Goal: Contribute content: Contribute content

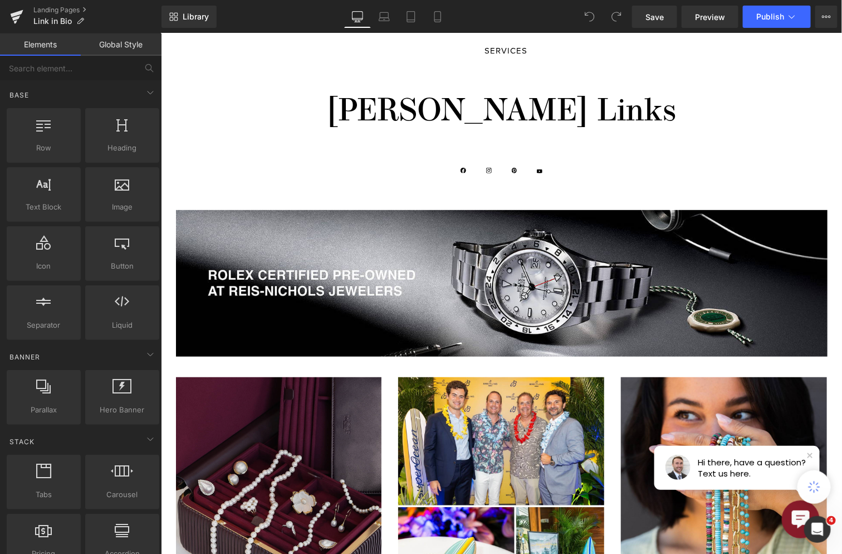
scroll to position [348, 0]
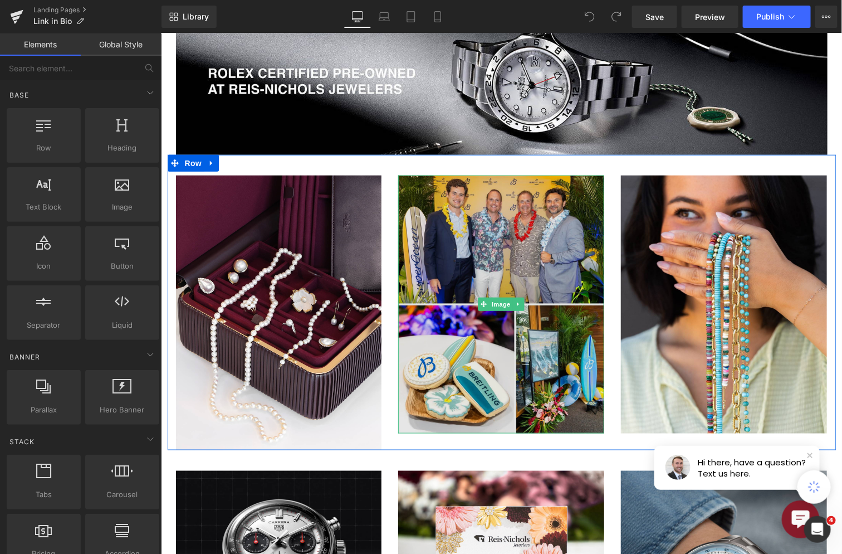
click at [483, 230] on img at bounding box center [501, 303] width 206 height 257
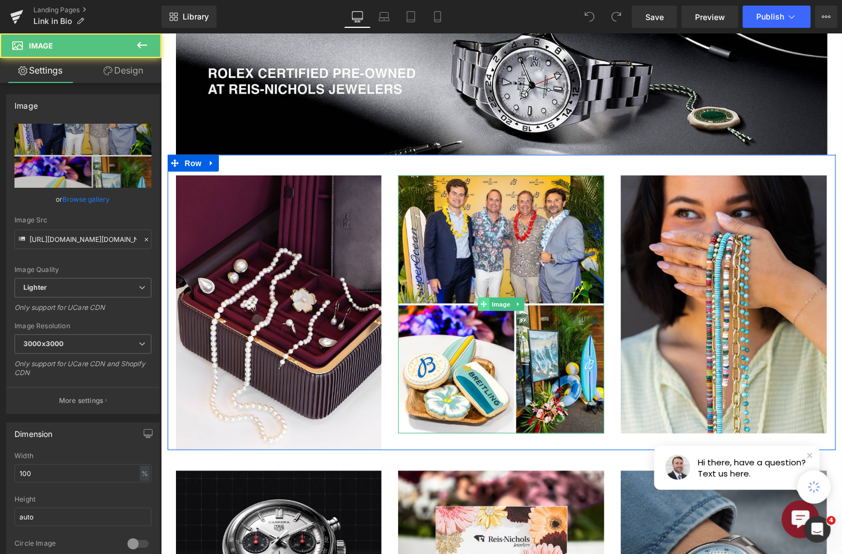
scroll to position [0, 0]
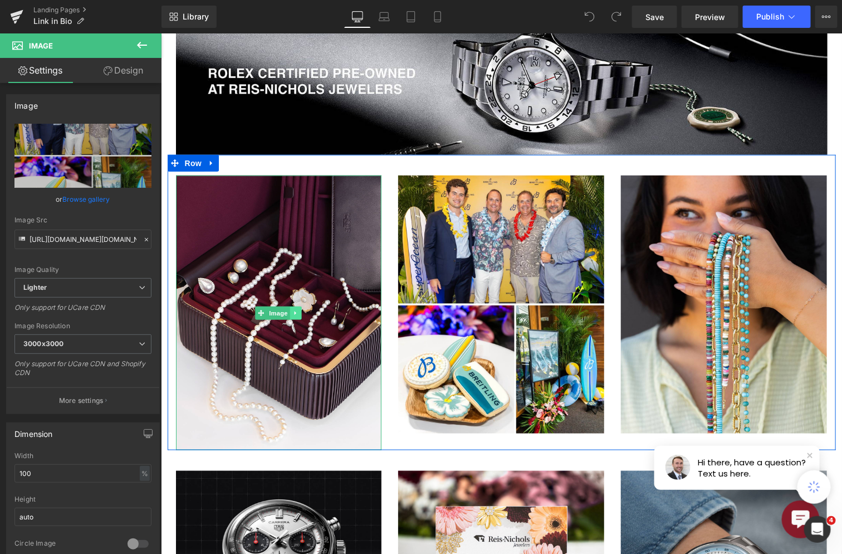
click at [293, 309] on icon at bounding box center [296, 312] width 6 height 7
click at [287, 312] on link at bounding box center [290, 312] width 12 height 13
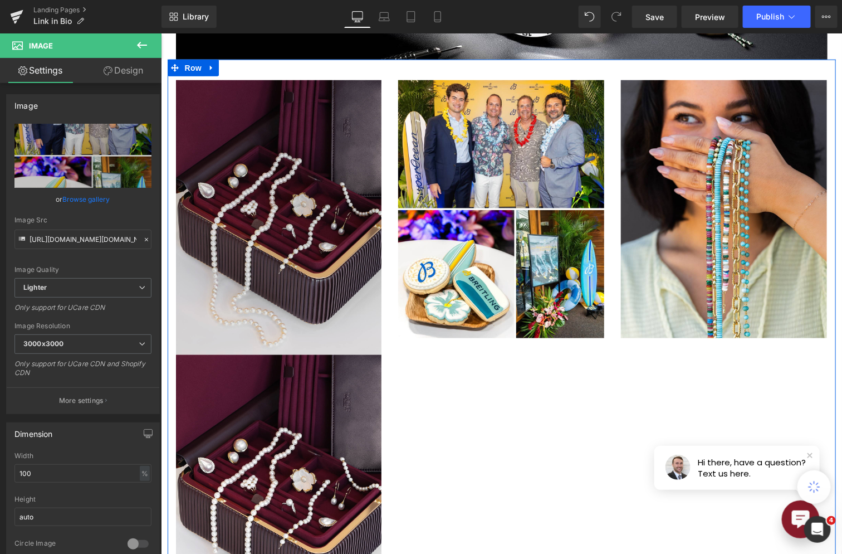
scroll to position [442, 0]
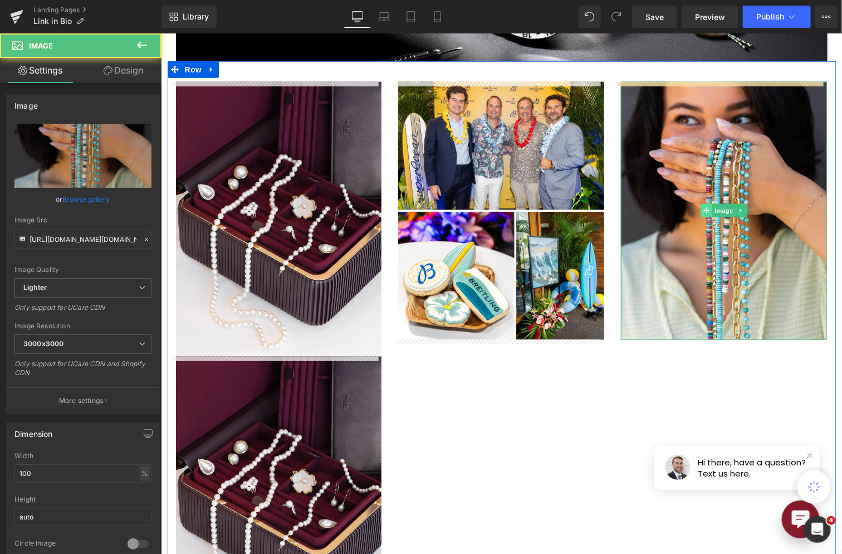
click at [701, 209] on span at bounding box center [707, 209] width 12 height 13
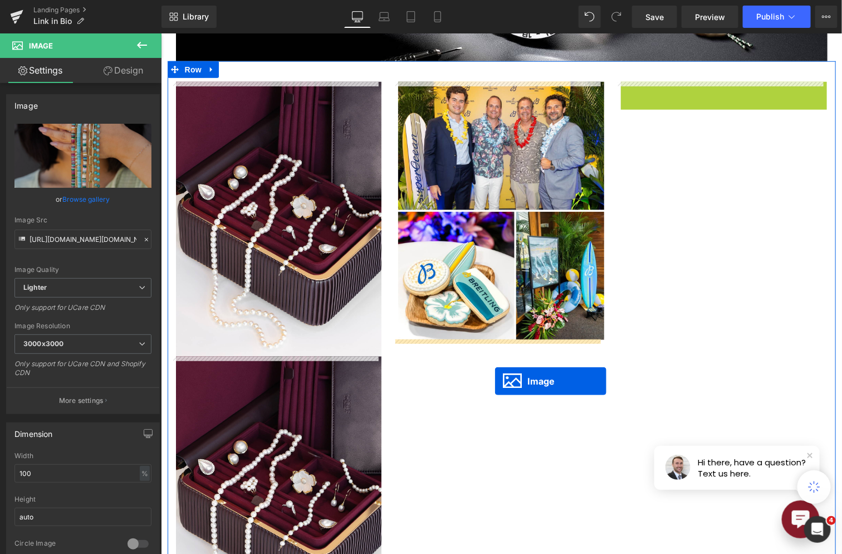
drag, startPoint x: 700, startPoint y: 212, endPoint x: 494, endPoint y: 380, distance: 266.1
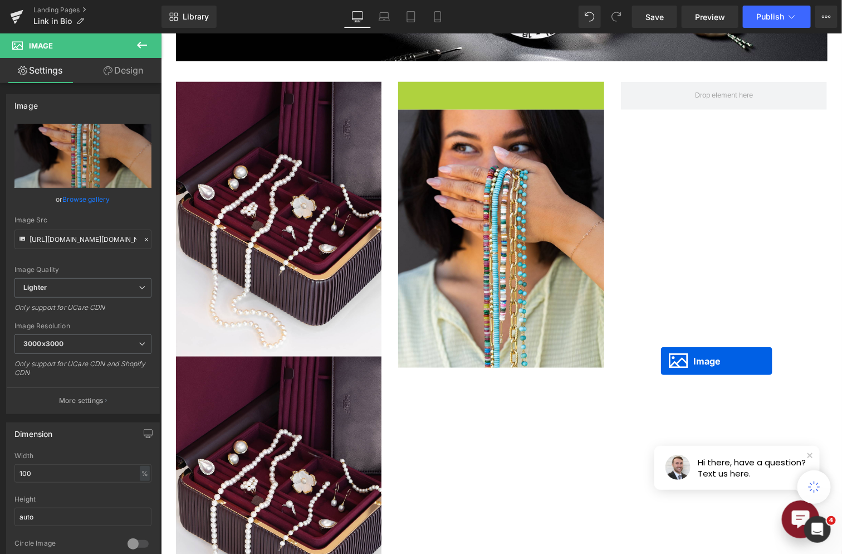
drag, startPoint x: 478, startPoint y: 210, endPoint x: 660, endPoint y: 360, distance: 235.9
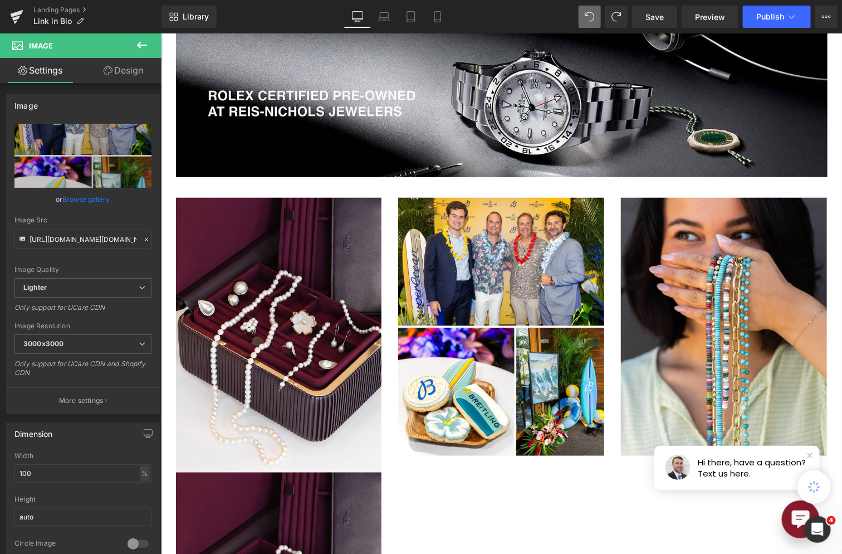
scroll to position [315, 0]
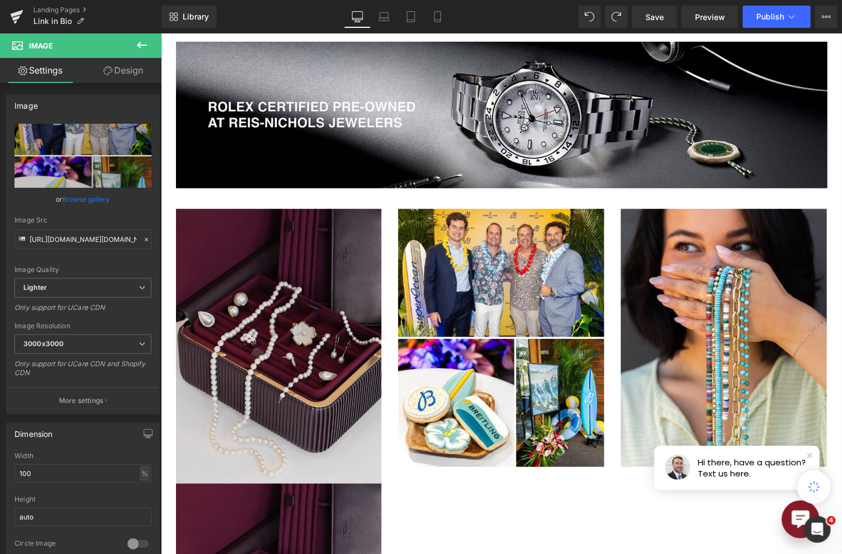
click at [294, 278] on img at bounding box center [279, 345] width 206 height 275
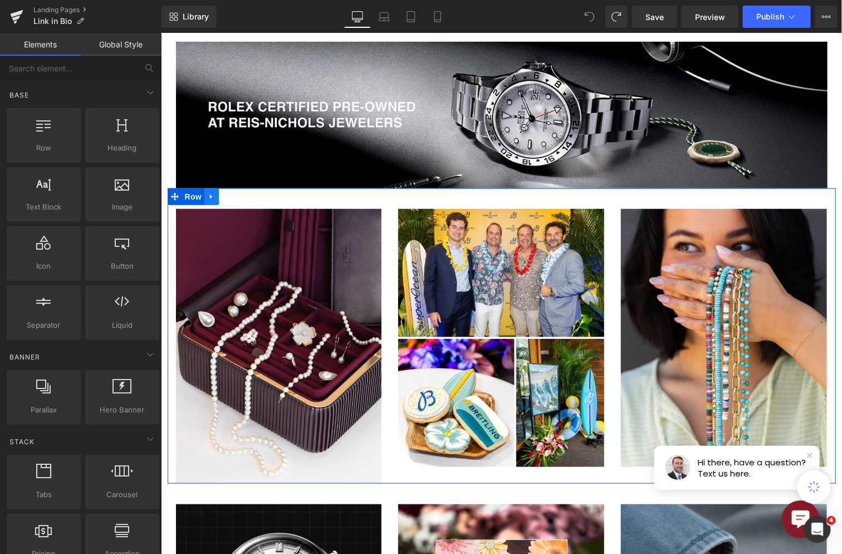
click at [209, 197] on icon at bounding box center [211, 196] width 8 height 8
click at [222, 196] on icon at bounding box center [226, 196] width 8 height 8
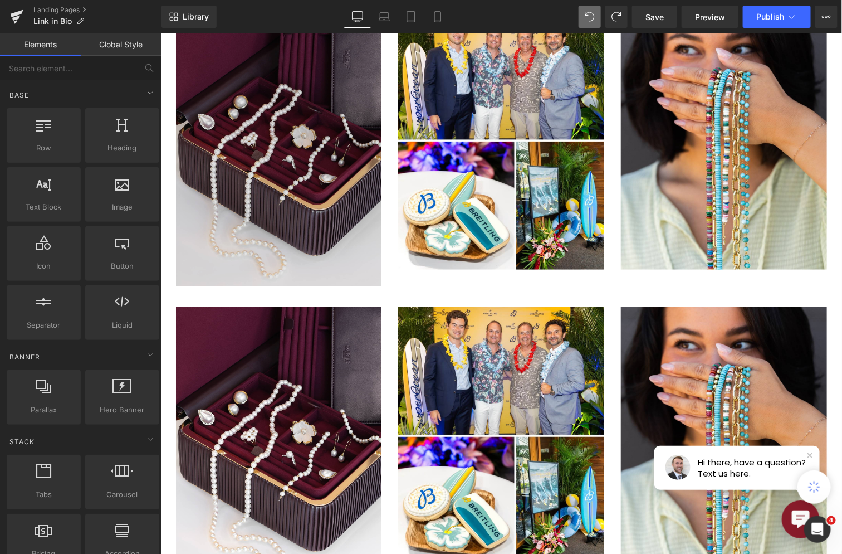
scroll to position [413, 0]
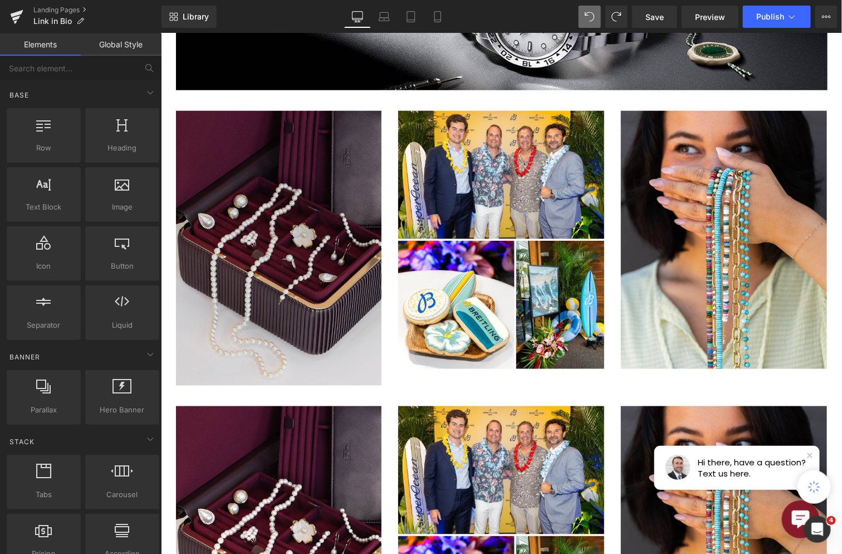
click at [328, 315] on img at bounding box center [279, 247] width 206 height 275
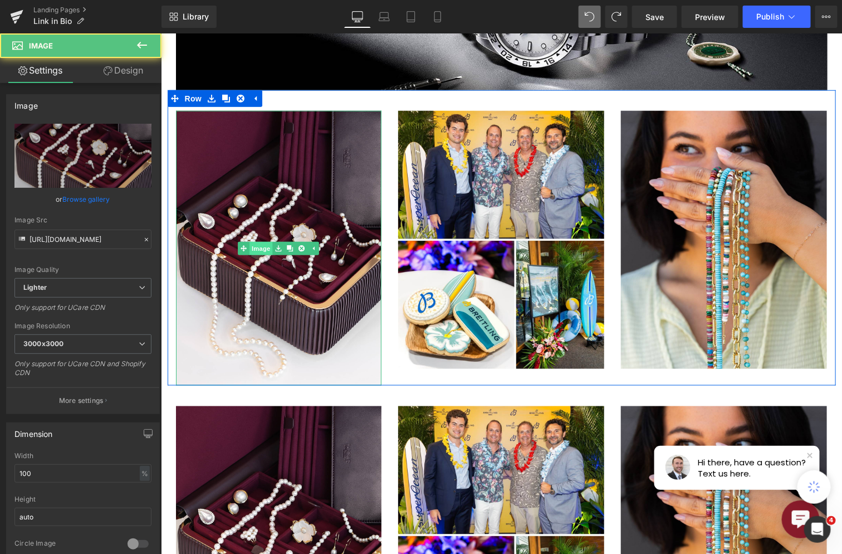
click at [254, 252] on link "Image" at bounding box center [255, 247] width 35 height 13
click at [250, 252] on span at bounding box center [244, 247] width 12 height 13
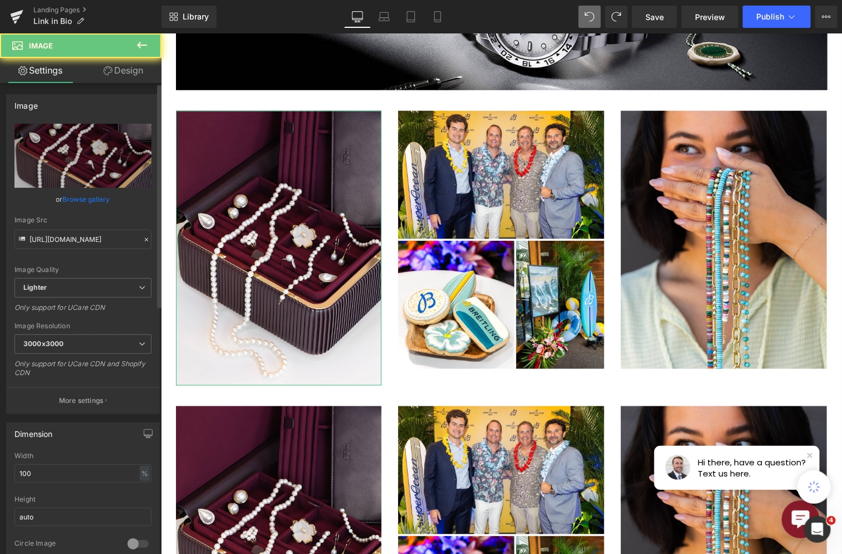
click at [96, 191] on link "Browse gallery" at bounding box center [86, 199] width 47 height 20
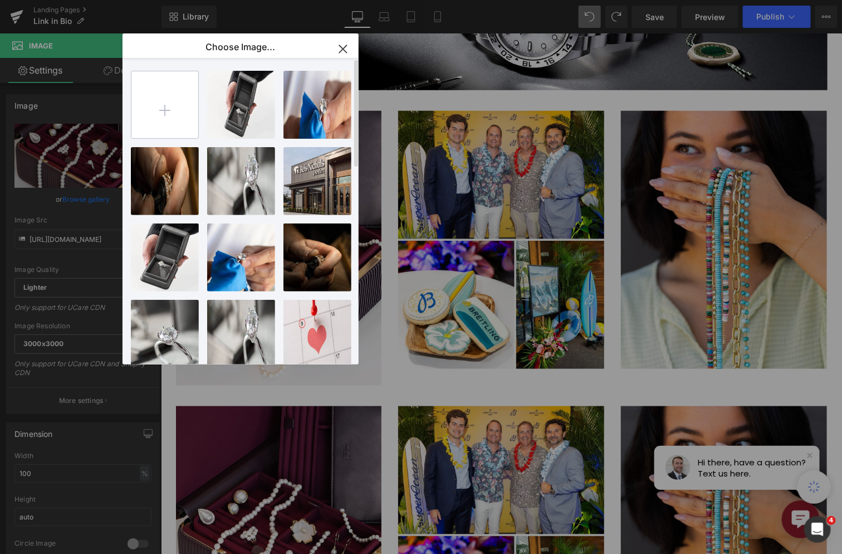
click at [165, 118] on input "file" at bounding box center [164, 104] width 67 height 67
type input "C:\fakepath\54832165638_1b5fc58e7a_k.jpg"
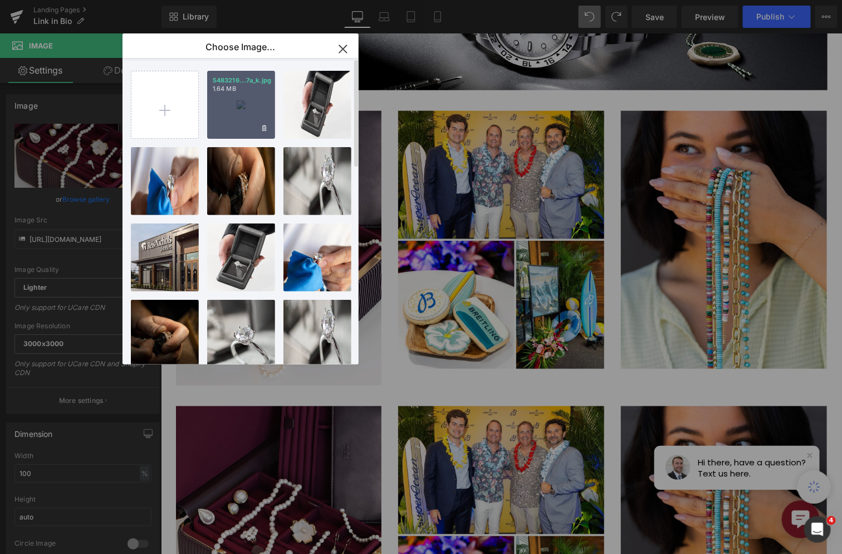
click at [228, 126] on div "5483216...7a_k.jpg 1.64 MB" at bounding box center [241, 105] width 68 height 68
type input "[URL][DOMAIN_NAME]"
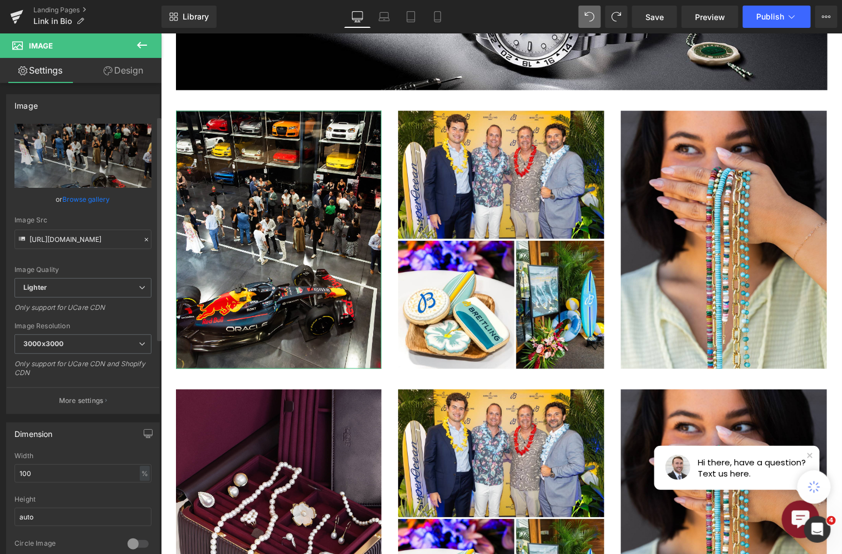
scroll to position [209, 0]
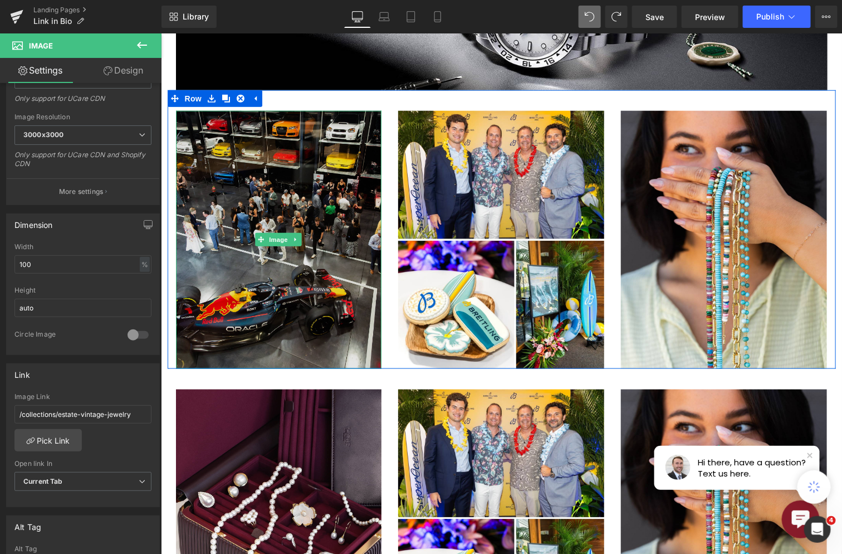
click at [323, 212] on img at bounding box center [279, 239] width 206 height 258
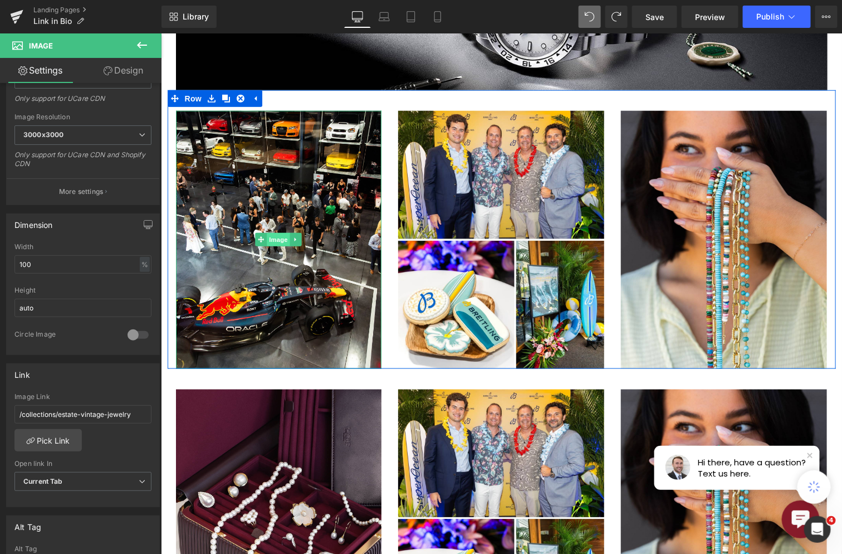
click at [278, 233] on span "Image" at bounding box center [278, 238] width 23 height 13
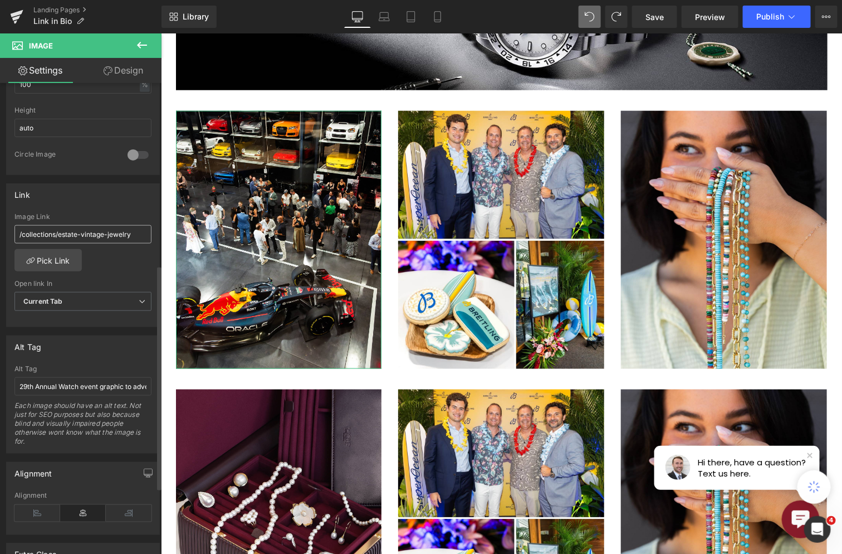
scroll to position [381, 0]
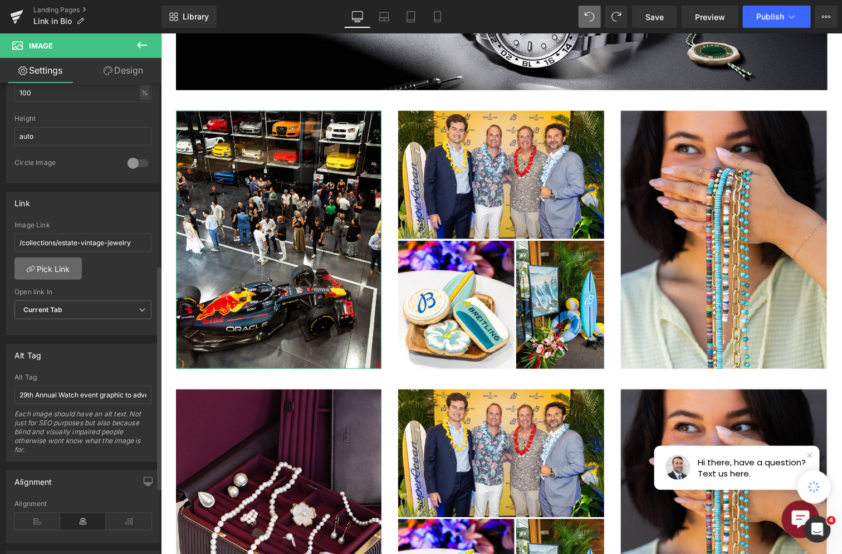
click at [56, 269] on link "Pick Link" at bounding box center [47, 268] width 67 height 22
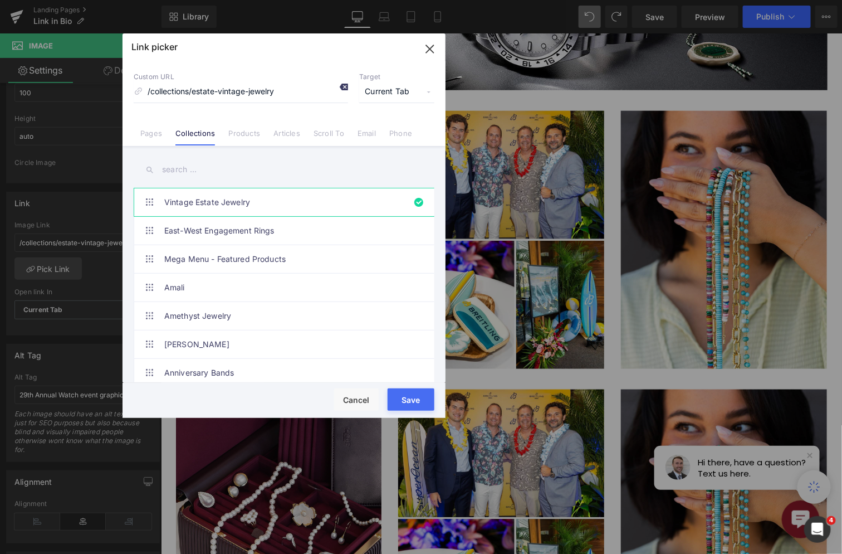
click at [343, 89] on icon at bounding box center [343, 86] width 9 height 9
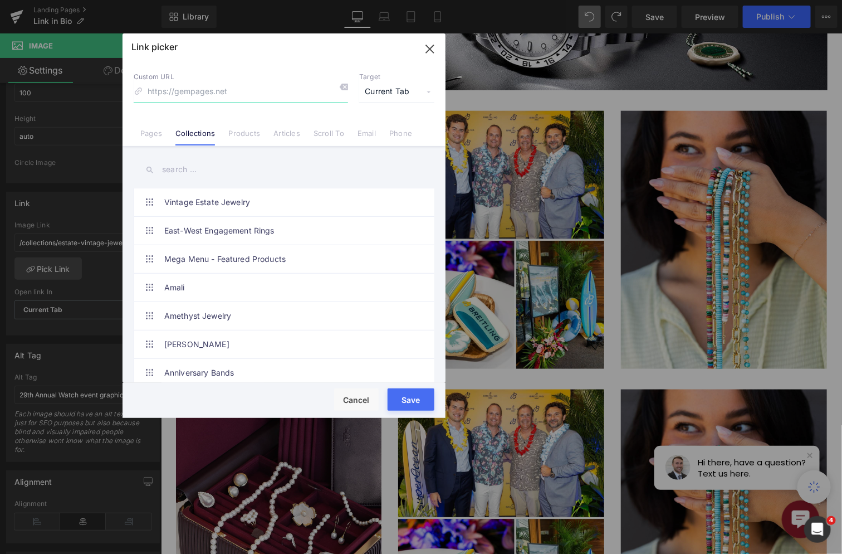
click at [300, 92] on input at bounding box center [241, 91] width 215 height 21
paste input "[URL][DOMAIN_NAME]"
type input "[URL][DOMAIN_NAME]"
click at [412, 396] on button "Save" at bounding box center [411, 399] width 47 height 22
type input "[URL][DOMAIN_NAME]"
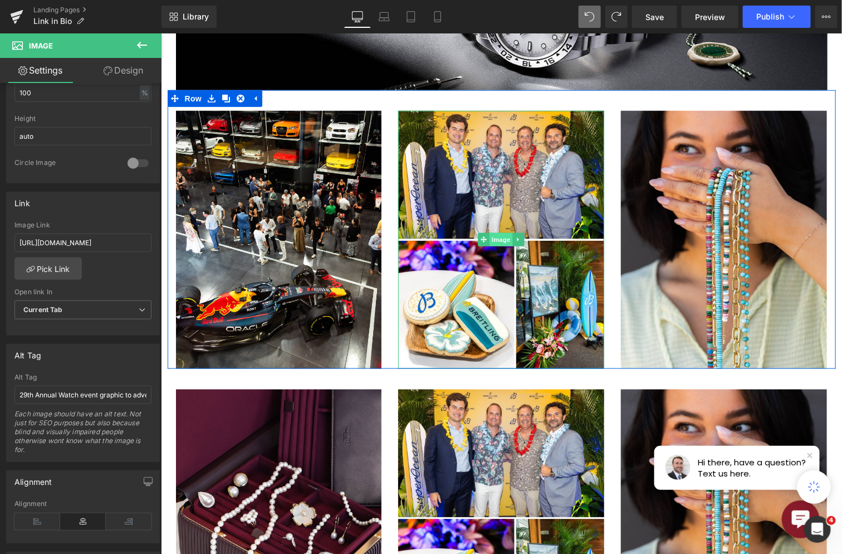
click at [499, 236] on span "Image" at bounding box center [501, 238] width 23 height 13
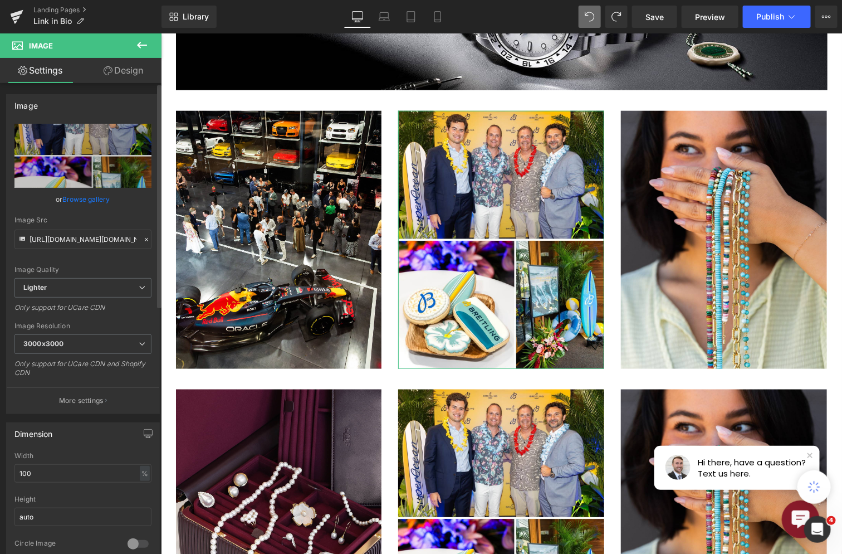
click at [100, 192] on link "Browse gallery" at bounding box center [86, 199] width 47 height 20
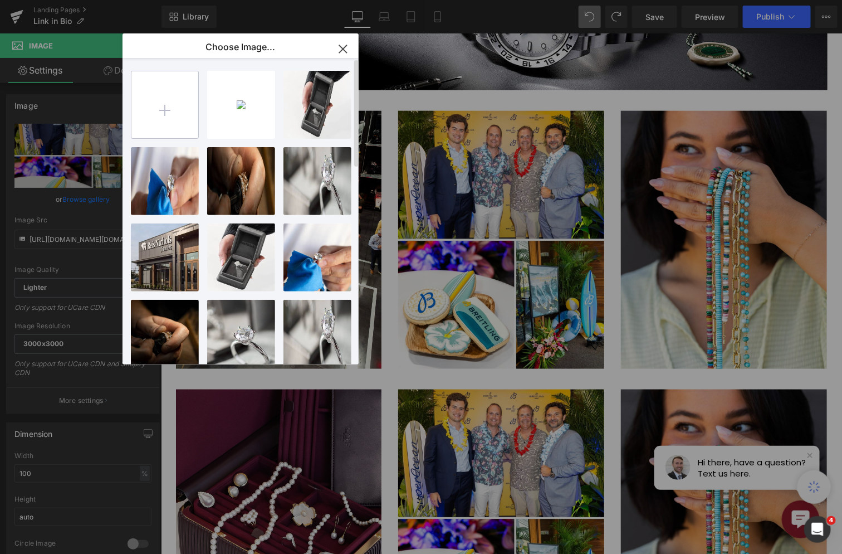
click at [170, 110] on input "file" at bounding box center [164, 104] width 67 height 67
click at [159, 109] on input "file" at bounding box center [164, 104] width 67 height 67
type input "C:\fakepath\[DOMAIN_NAME]_547786766_18526950250017127_5567841172211810039_n.jpg"
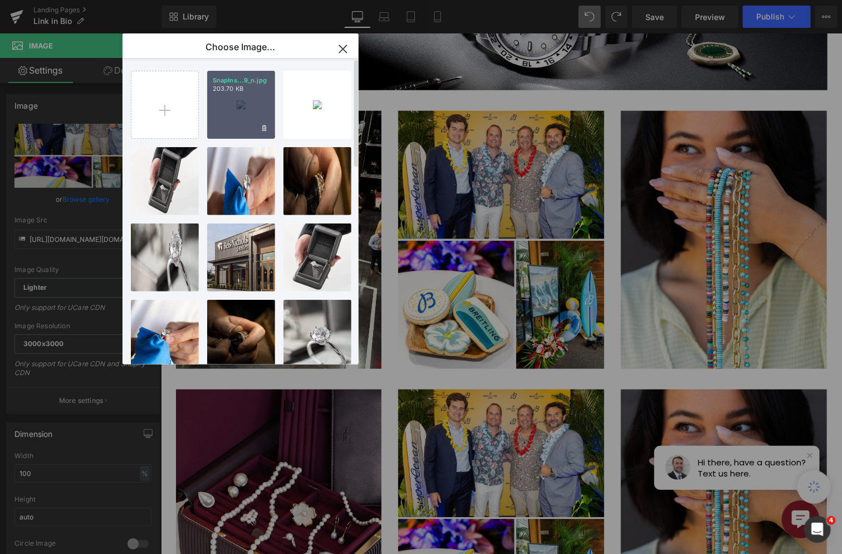
click at [236, 105] on div "SnapIns...9_n.jpg 203.70 KB" at bounding box center [241, 105] width 68 height 68
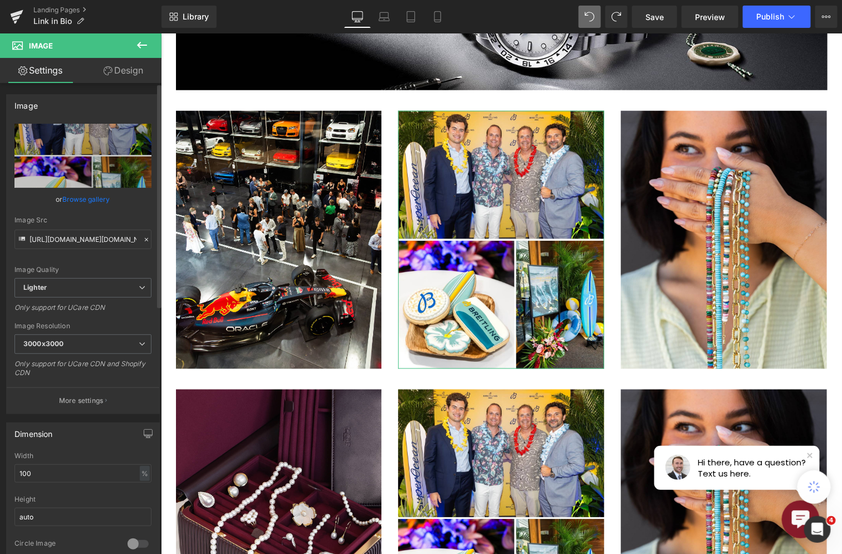
click at [100, 196] on link "Browse gallery" at bounding box center [86, 199] width 47 height 20
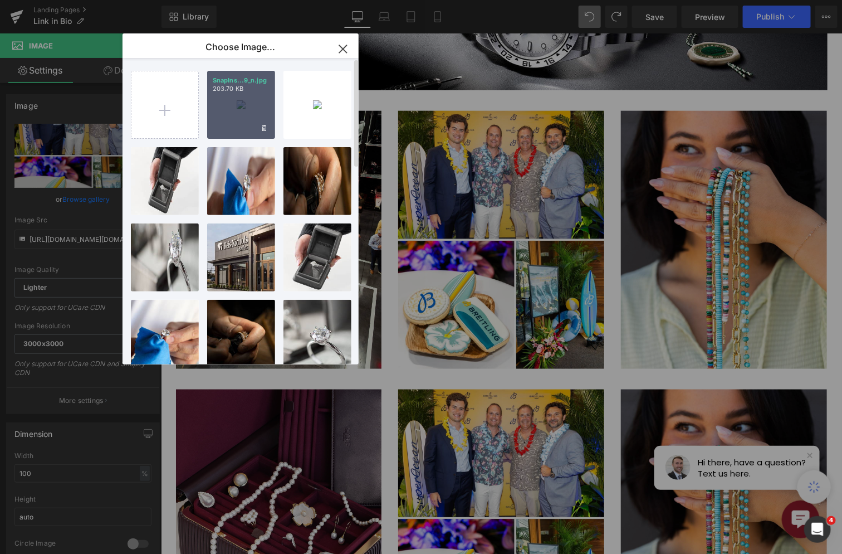
click at [246, 118] on div "SnapIns...9_n.jpg 203.70 KB" at bounding box center [241, 105] width 68 height 68
type input "[URL][DOMAIN_NAME][DOMAIN_NAME]"
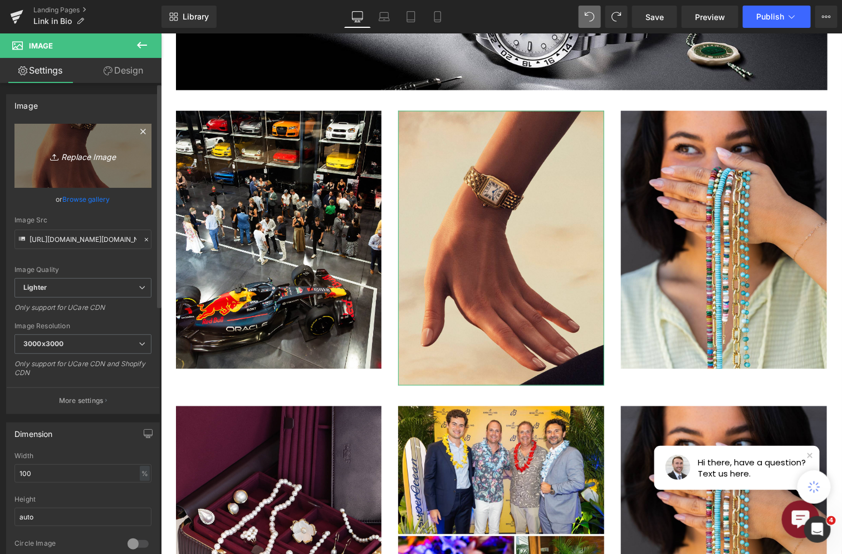
click at [104, 183] on link "Replace Image" at bounding box center [82, 156] width 137 height 64
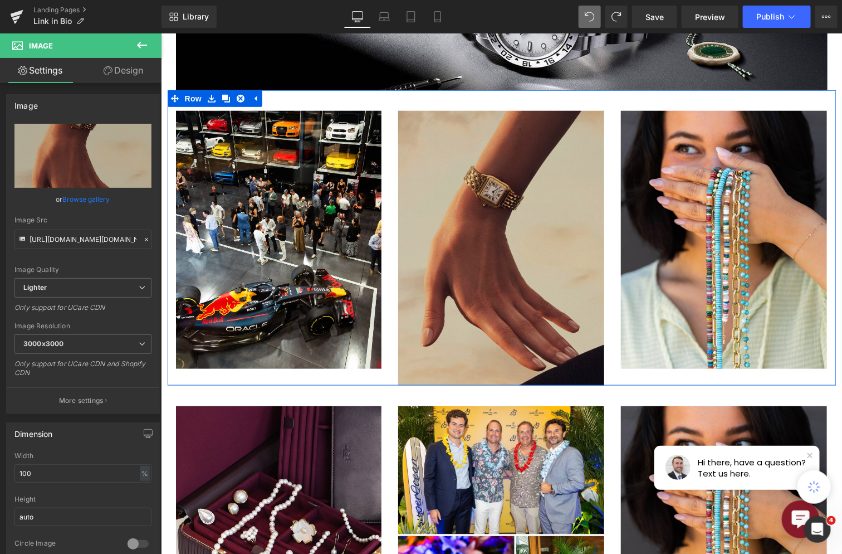
drag, startPoint x: 789, startPoint y: 93, endPoint x: 515, endPoint y: 137, distance: 278.1
click at [789, 93] on div "Image Image Image Row" at bounding box center [501, 237] width 669 height 295
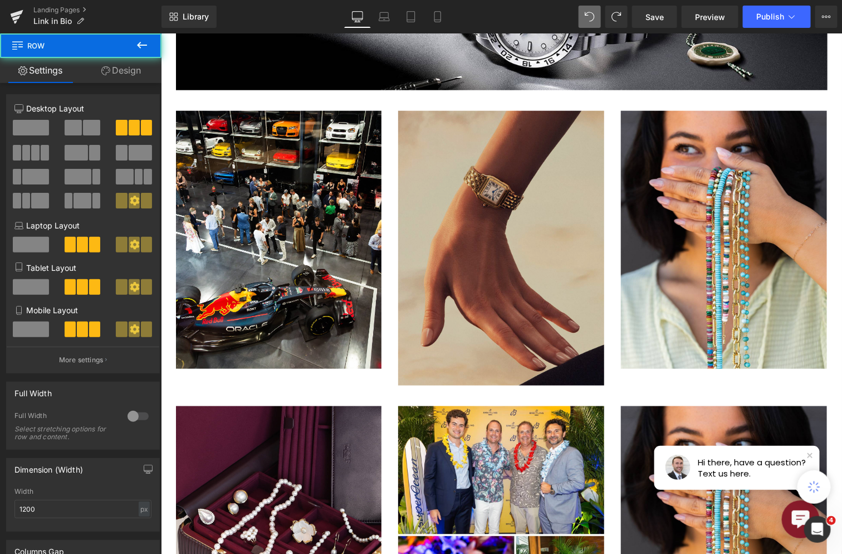
click at [569, 181] on img at bounding box center [501, 247] width 206 height 275
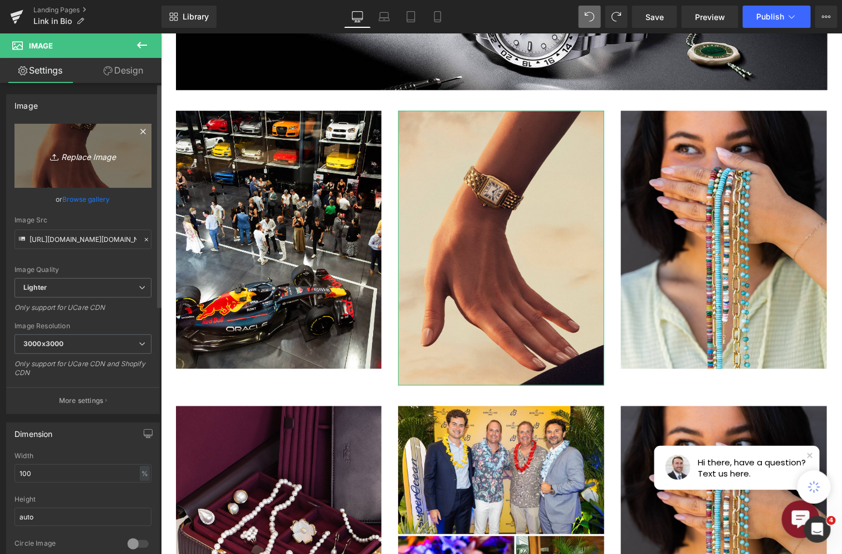
click at [91, 158] on icon "Replace Image" at bounding box center [82, 156] width 89 height 14
type input "C:\fakepath\[DOMAIN_NAME]_547786766_18526950250017127_5567841172211810039_n.jpg"
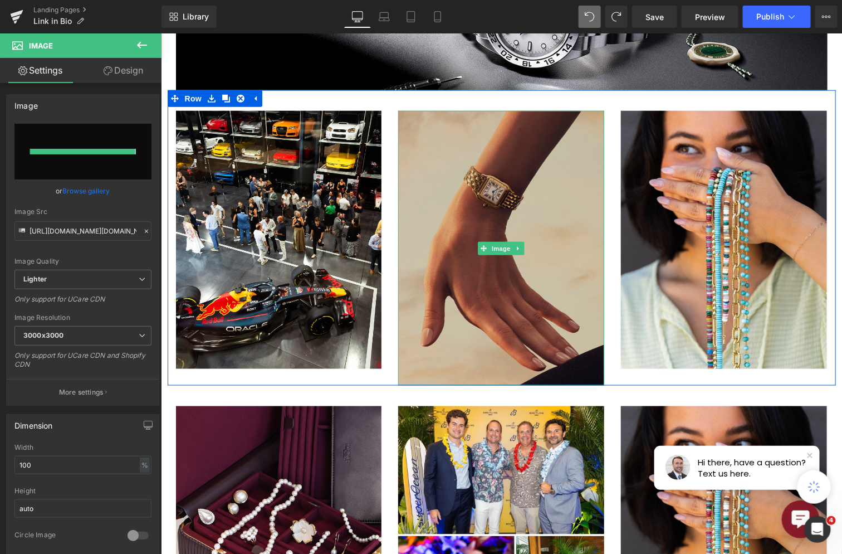
type input "[URL][DOMAIN_NAME][DOMAIN_NAME]"
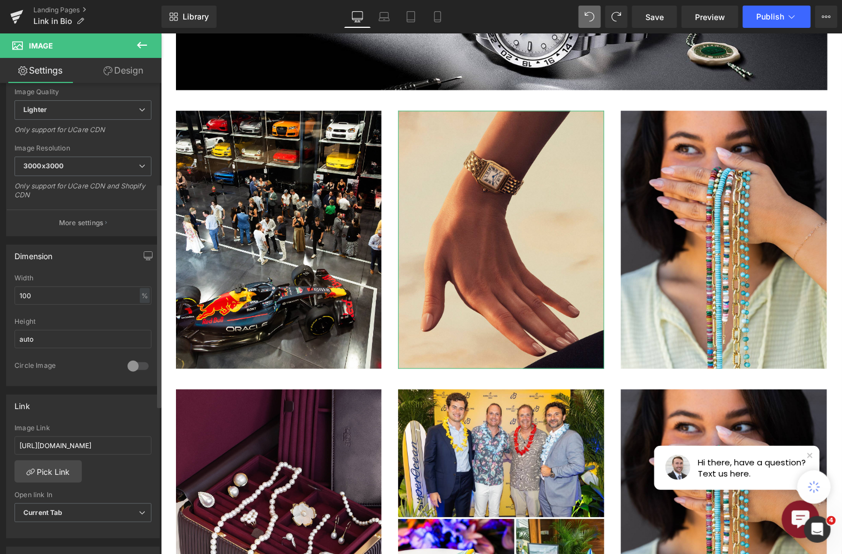
scroll to position [209, 0]
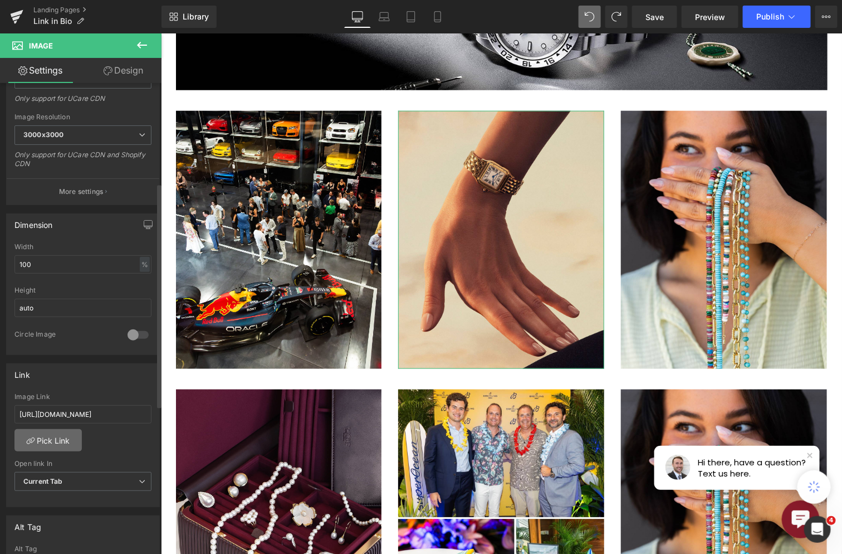
click at [56, 438] on link "Pick Link" at bounding box center [47, 440] width 67 height 22
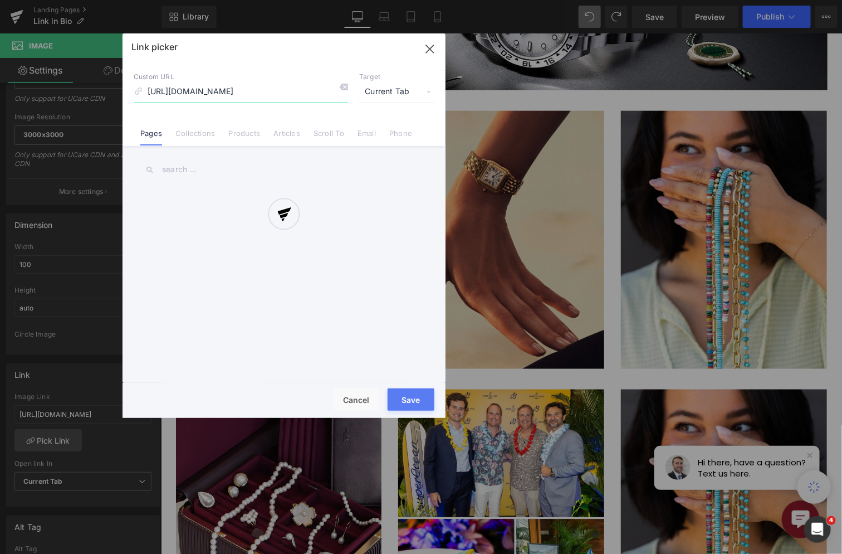
scroll to position [0, 90]
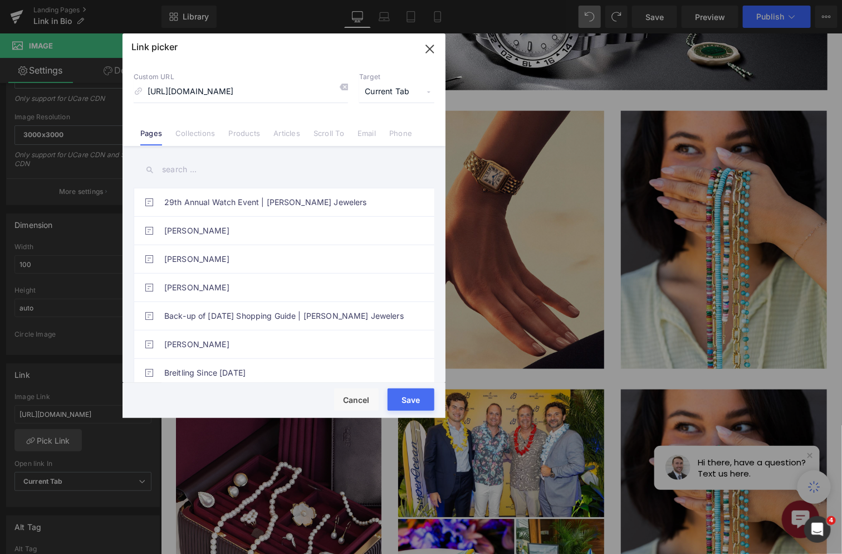
click at [231, 167] on input "text" at bounding box center [284, 169] width 301 height 25
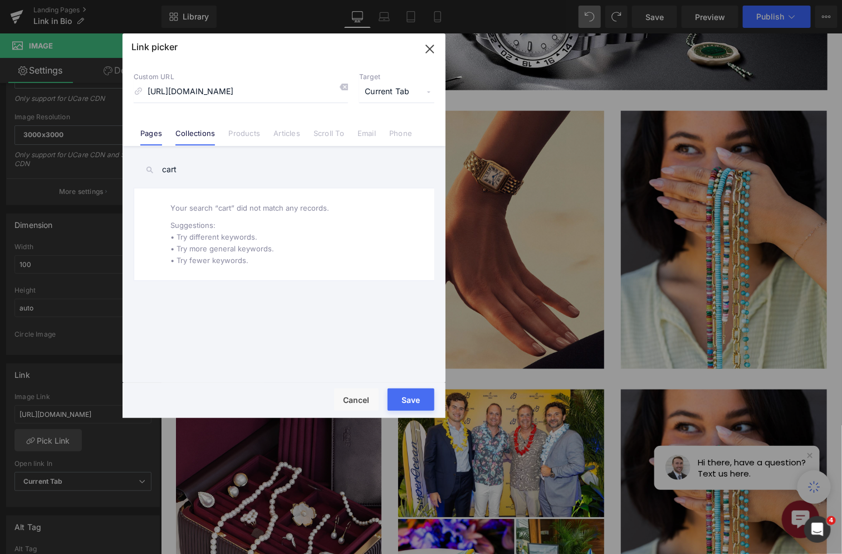
click at [210, 131] on link "Collections" at bounding box center [196, 137] width 40 height 17
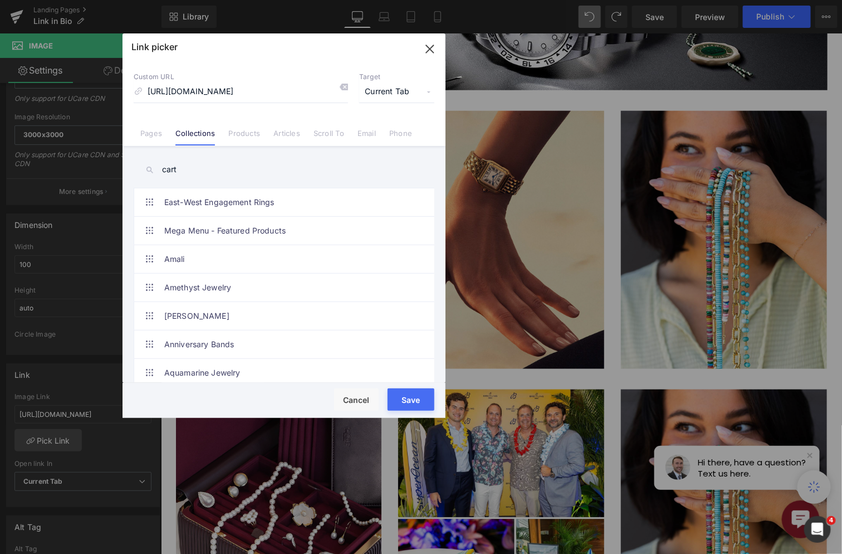
click at [203, 173] on input "cart" at bounding box center [284, 169] width 301 height 25
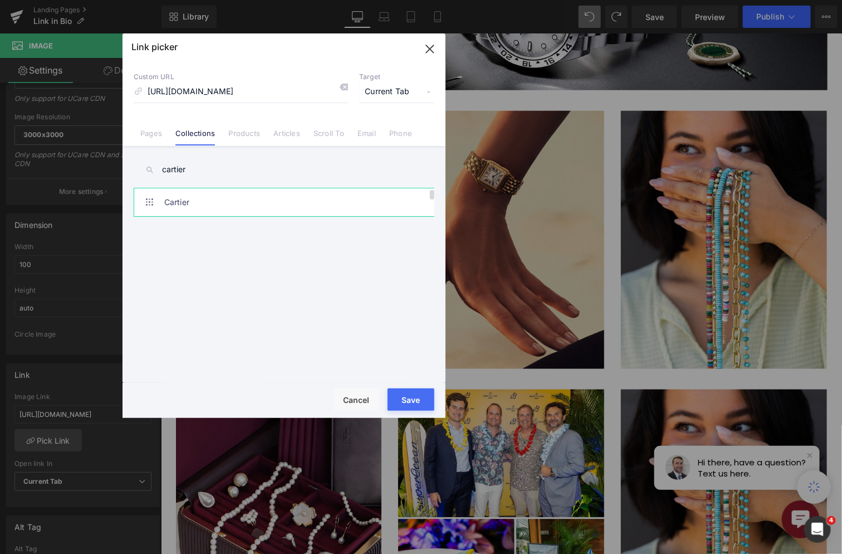
type input "cartier"
click at [164, 199] on link "Cartier" at bounding box center [286, 202] width 245 height 28
type input "/collections/cartier"
click at [417, 398] on button "Save" at bounding box center [411, 399] width 47 height 22
type input "/collections/cartier"
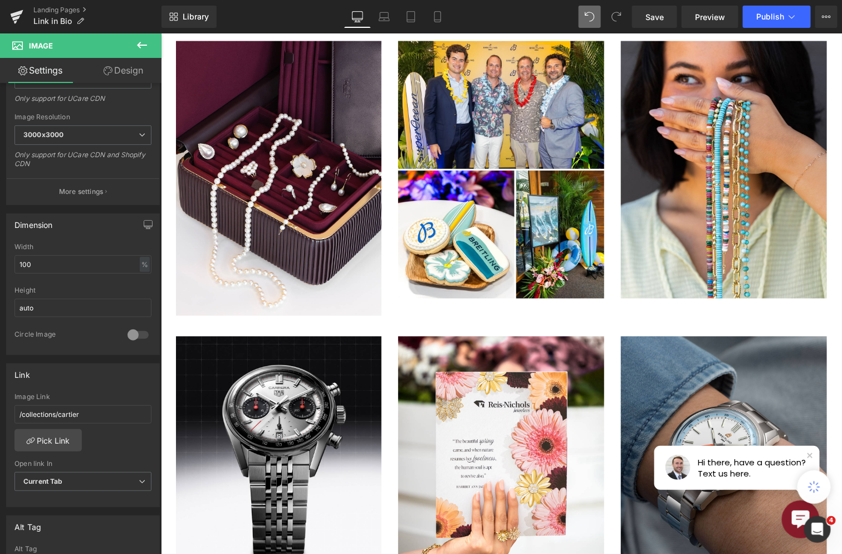
scroll to position [343, 0]
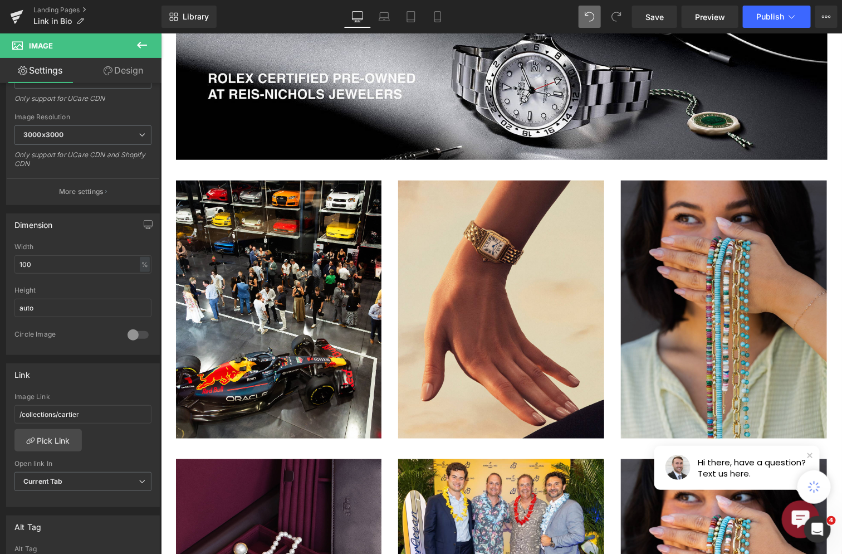
click at [695, 254] on img at bounding box center [724, 308] width 206 height 257
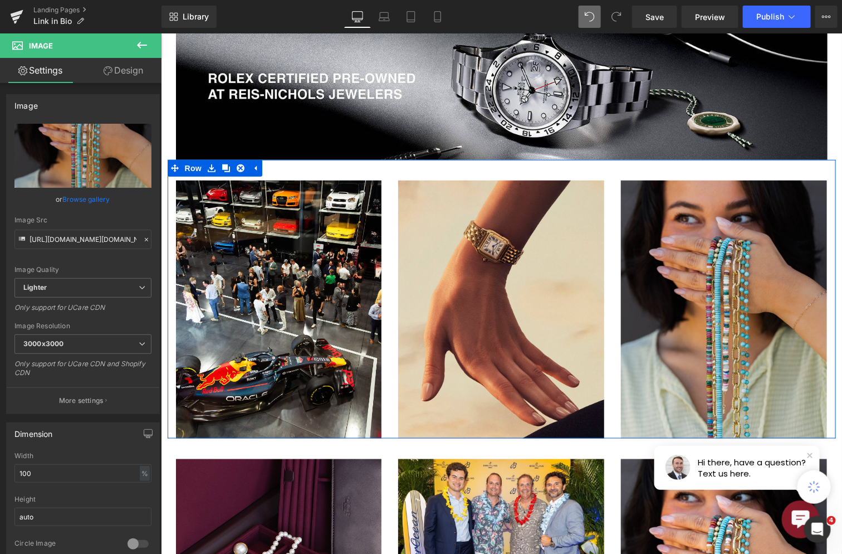
click at [744, 227] on img at bounding box center [724, 308] width 206 height 257
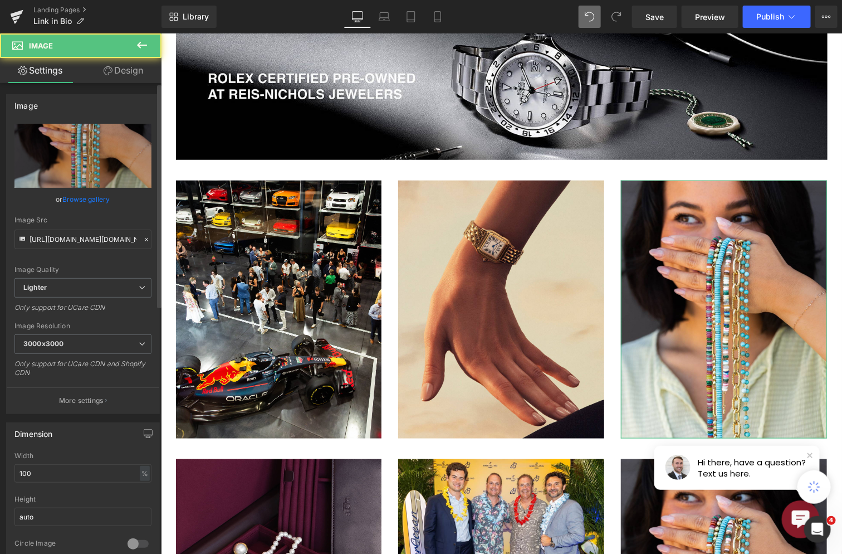
click at [98, 197] on link "Browse gallery" at bounding box center [86, 199] width 47 height 20
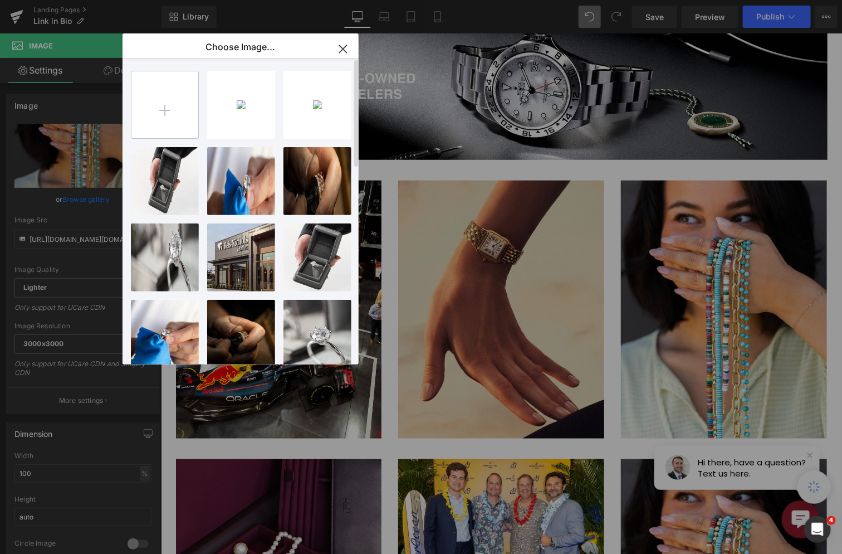
click at [173, 111] on input "file" at bounding box center [164, 104] width 67 height 67
click at [165, 111] on input "file" at bounding box center [164, 104] width 67 height 67
type input "C:\fakepath\[DOMAIN_NAME]_553012815_18528565987017127_2256990575750570322_n.jpg"
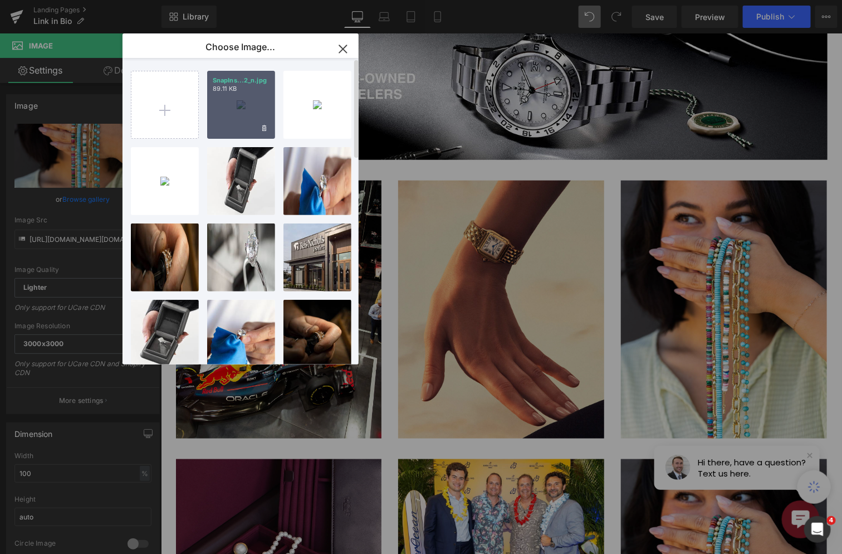
click at [232, 121] on div "SnapIns...2_n.jpg 89.11 KB" at bounding box center [241, 105] width 68 height 68
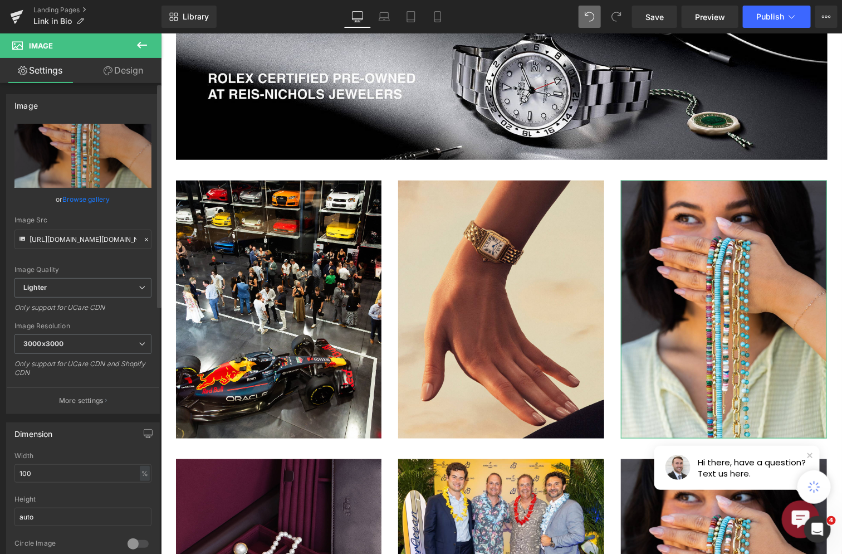
click at [97, 198] on link "Browse gallery" at bounding box center [86, 199] width 47 height 20
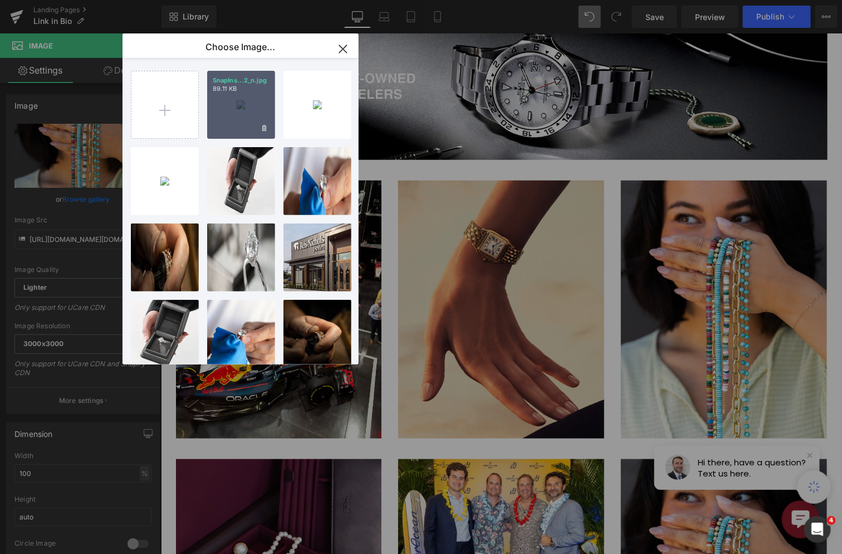
click at [245, 114] on div "SnapIns...2_n.jpg 89.11 KB" at bounding box center [241, 105] width 68 height 68
type input "[URL][DOMAIN_NAME][DOMAIN_NAME]"
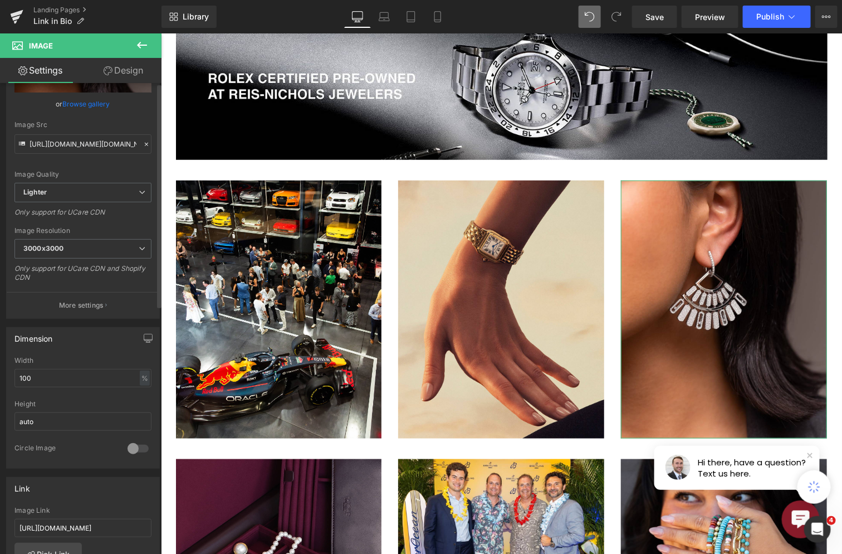
scroll to position [139, 0]
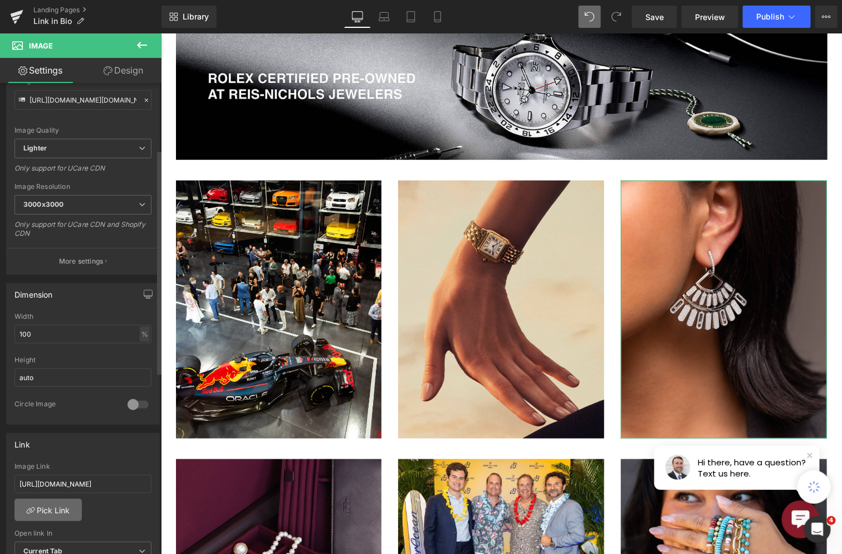
click at [59, 511] on link "Pick Link" at bounding box center [47, 510] width 67 height 22
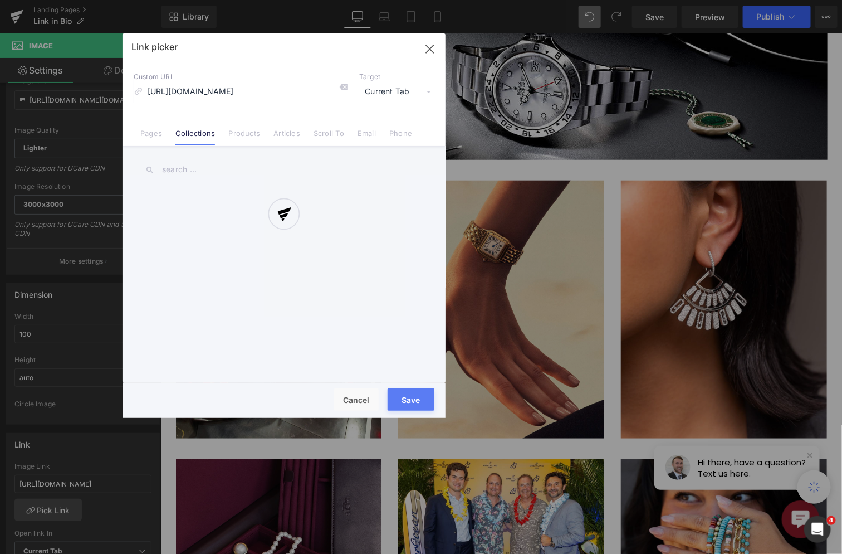
scroll to position [0, 310]
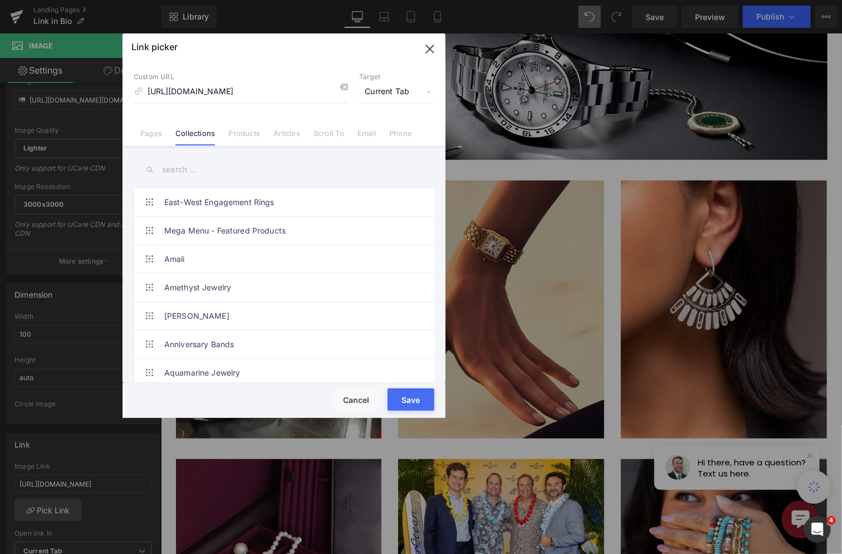
click at [228, 158] on input "text" at bounding box center [284, 169] width 301 height 25
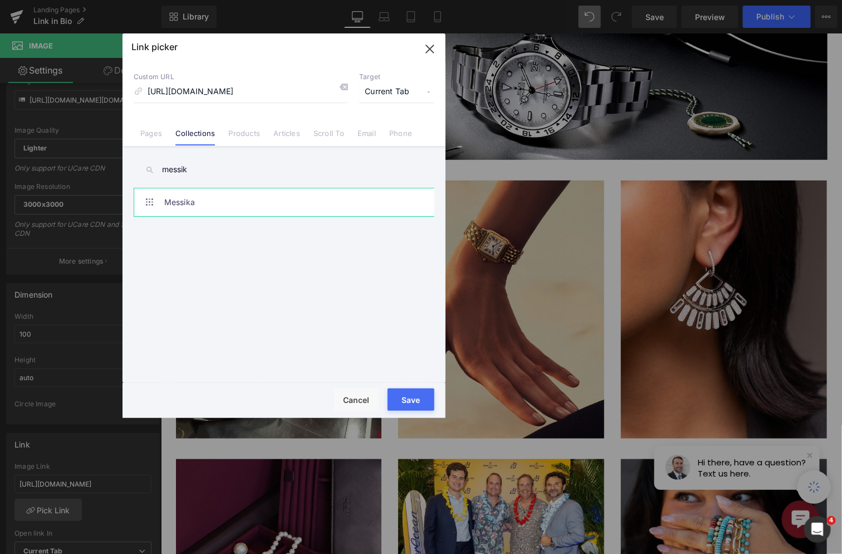
type input "messik"
click at [204, 193] on link "Messika" at bounding box center [286, 202] width 245 height 28
type input "/collections/messika"
click at [416, 399] on button "Save" at bounding box center [411, 399] width 47 height 22
type input "/collections/messika"
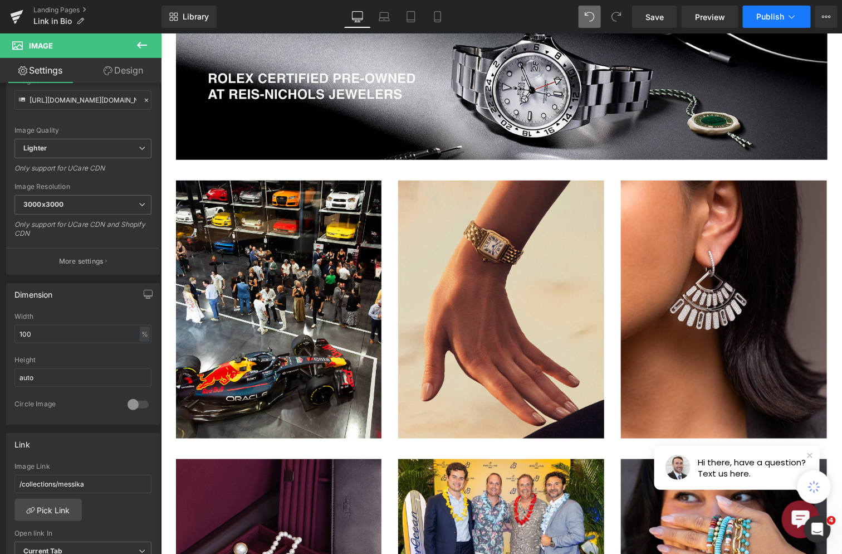
click at [767, 11] on button "Publish" at bounding box center [777, 17] width 68 height 22
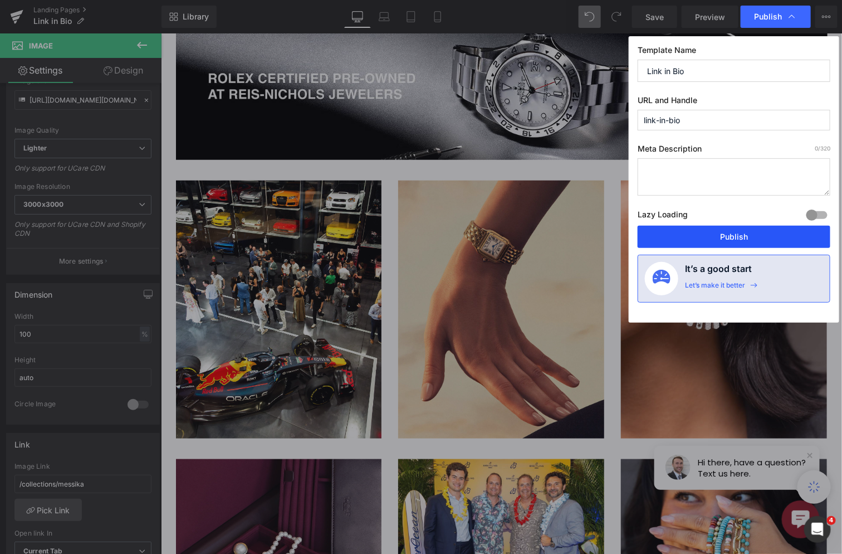
click at [748, 234] on button "Publish" at bounding box center [734, 237] width 193 height 22
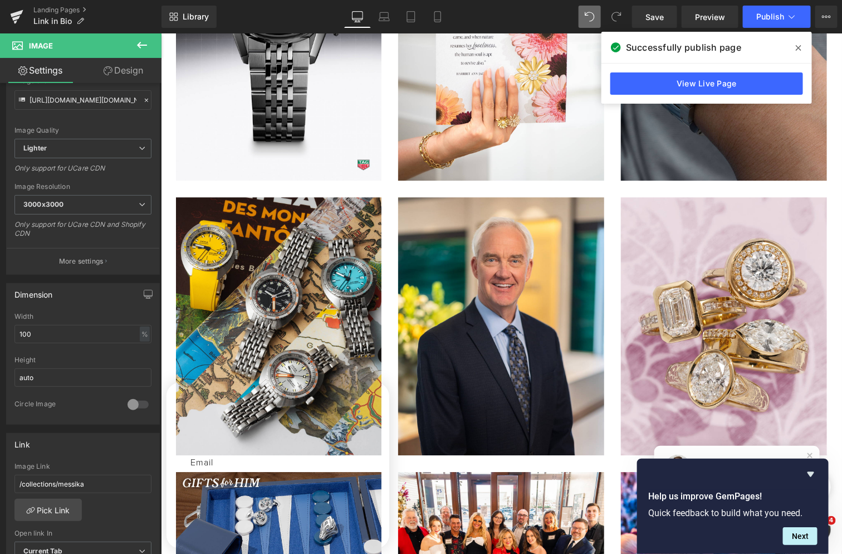
scroll to position [831, 0]
